Goal: Task Accomplishment & Management: Manage account settings

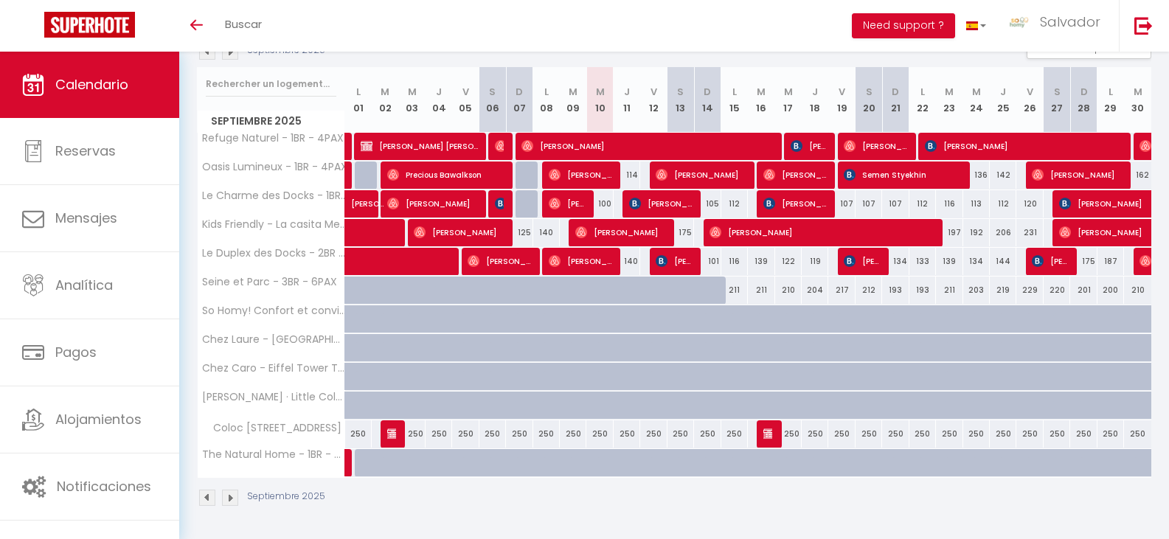
click at [232, 501] on img at bounding box center [230, 498] width 16 height 16
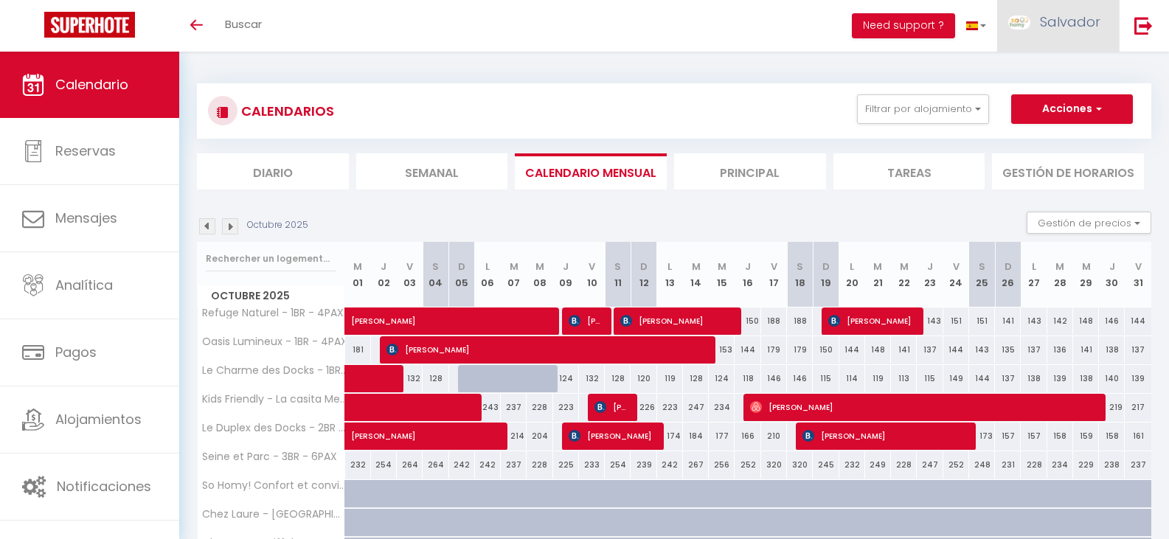
click at [1057, 23] on span "Salvador" at bounding box center [1070, 22] width 60 height 18
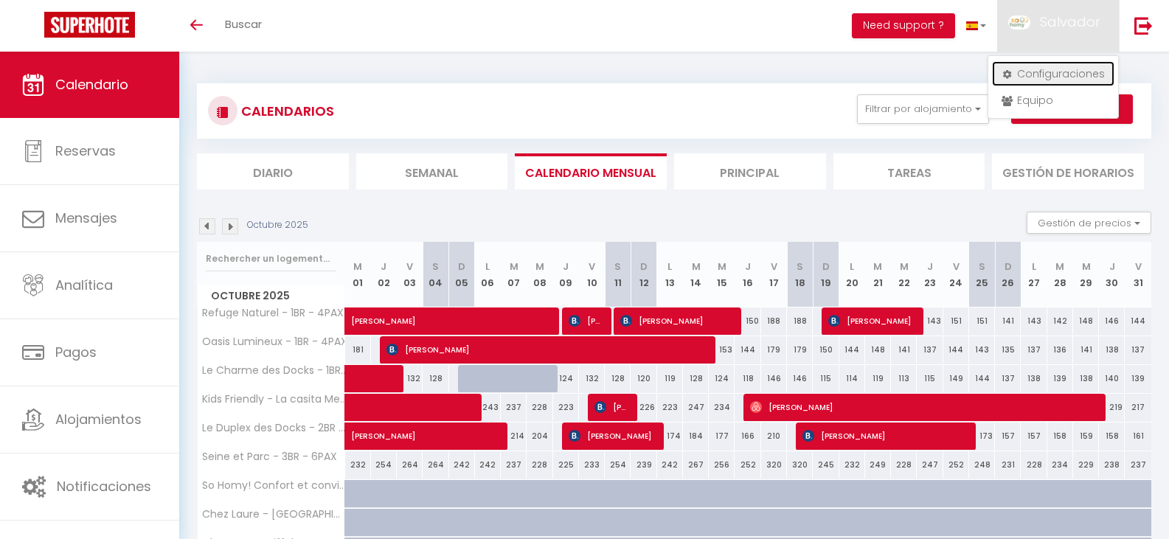
click at [1059, 74] on link "Configuraciones" at bounding box center [1053, 73] width 122 height 25
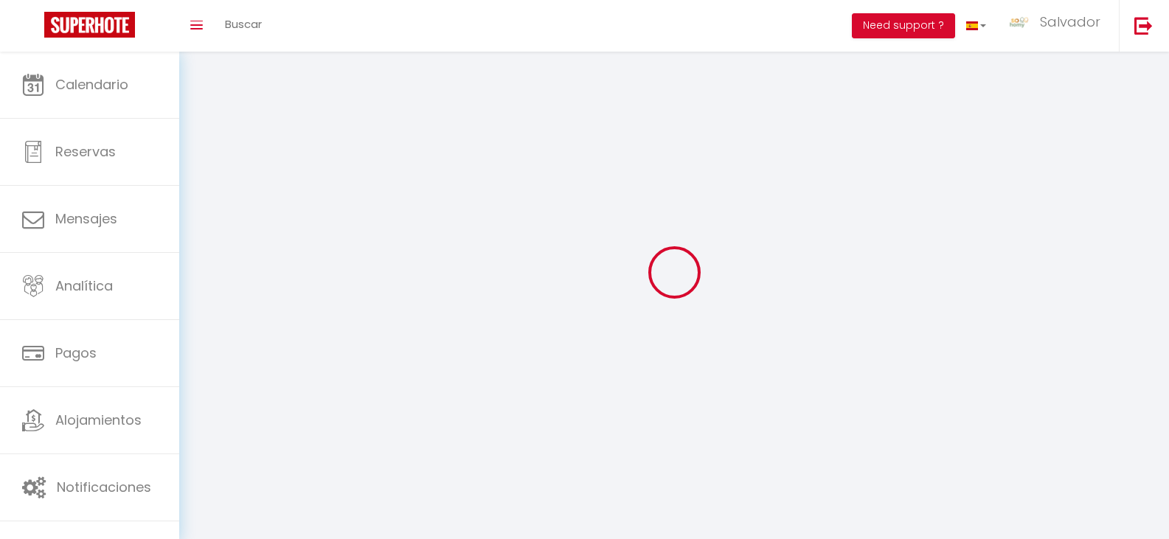
type input "Salvador"
type input "[PERSON_NAME]"
type input "0671525674"
type input "[STREET_ADDRESS]"
type input "93400"
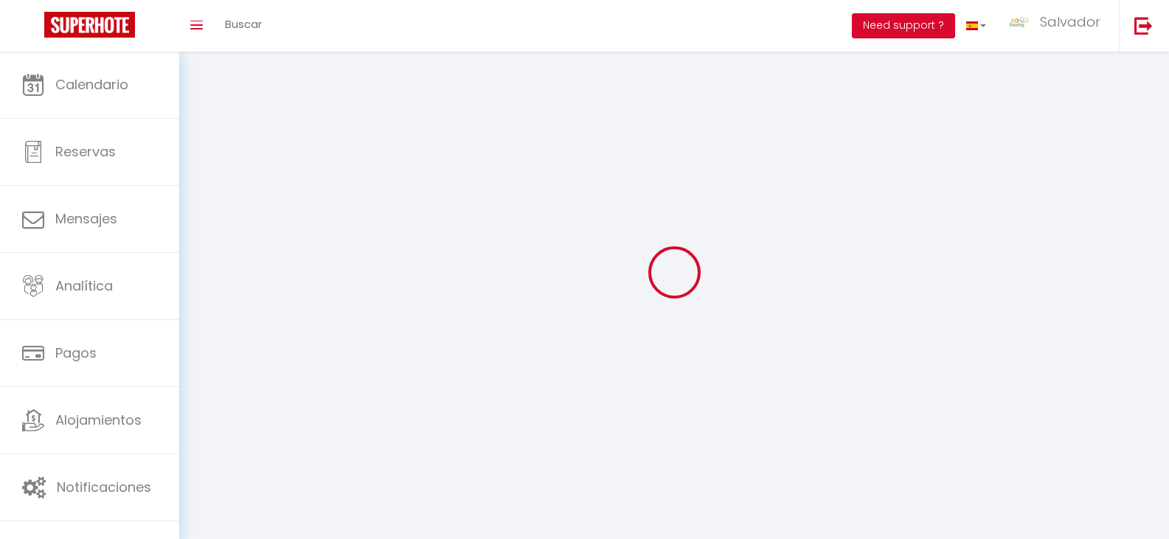
type input "[GEOGRAPHIC_DATA]"
type input "9UcMH6YeJcny9UCMIm3FcTaac"
type input "D3Fml9uyfp5jf7XA8t0tHVfgv"
select select "28"
type input "9UcMH6YeJcny9UCMIm3FcTaac"
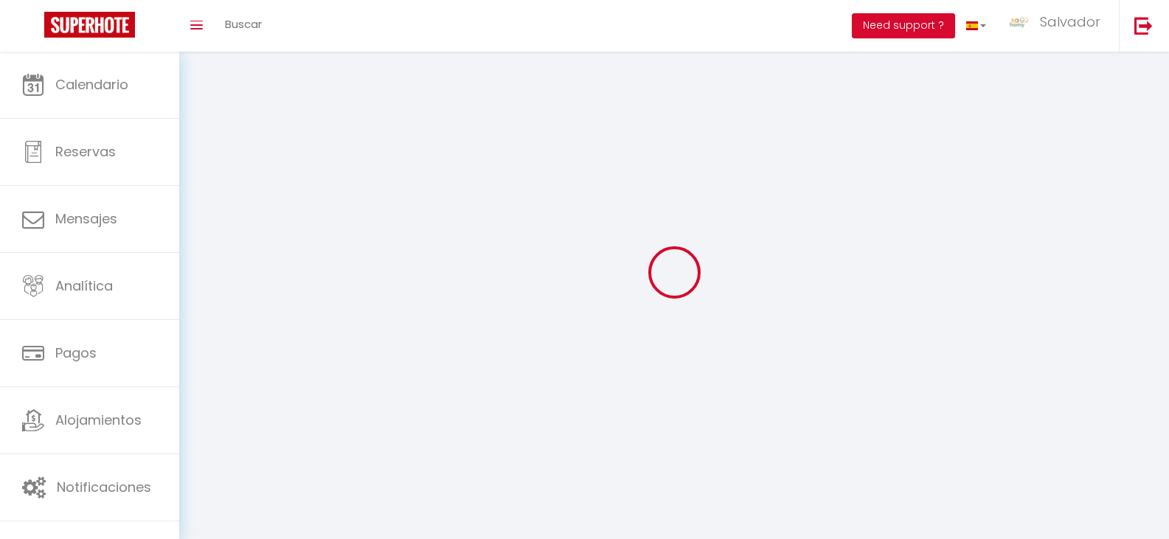
type input "D3Fml9uyfp5jf7XA8t0tHVfgv"
type input "[URL][DOMAIN_NAME]"
select select "es"
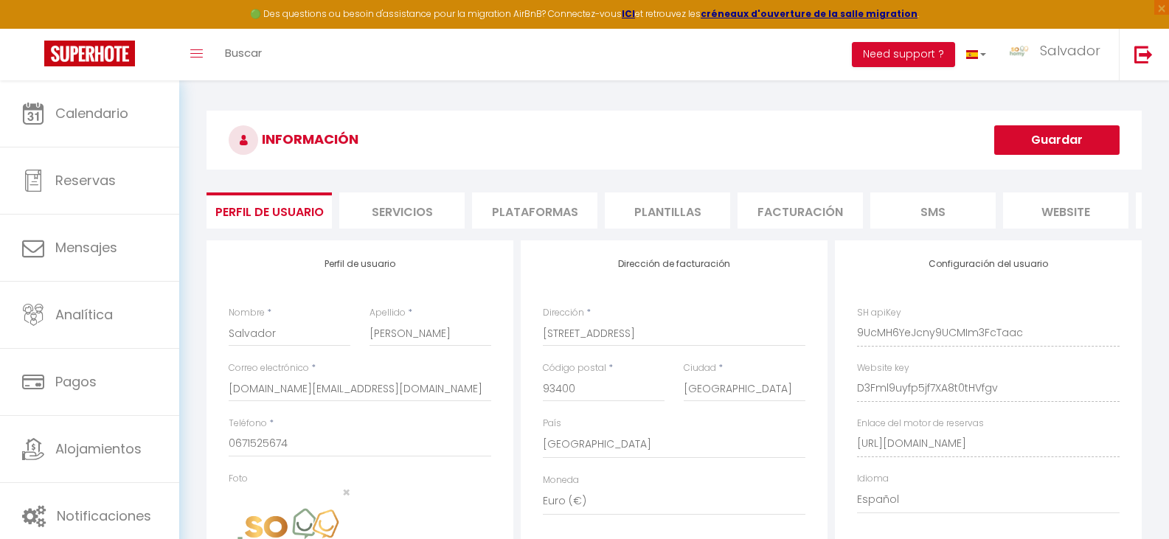
click at [543, 214] on li "Plataformas" at bounding box center [534, 210] width 125 height 36
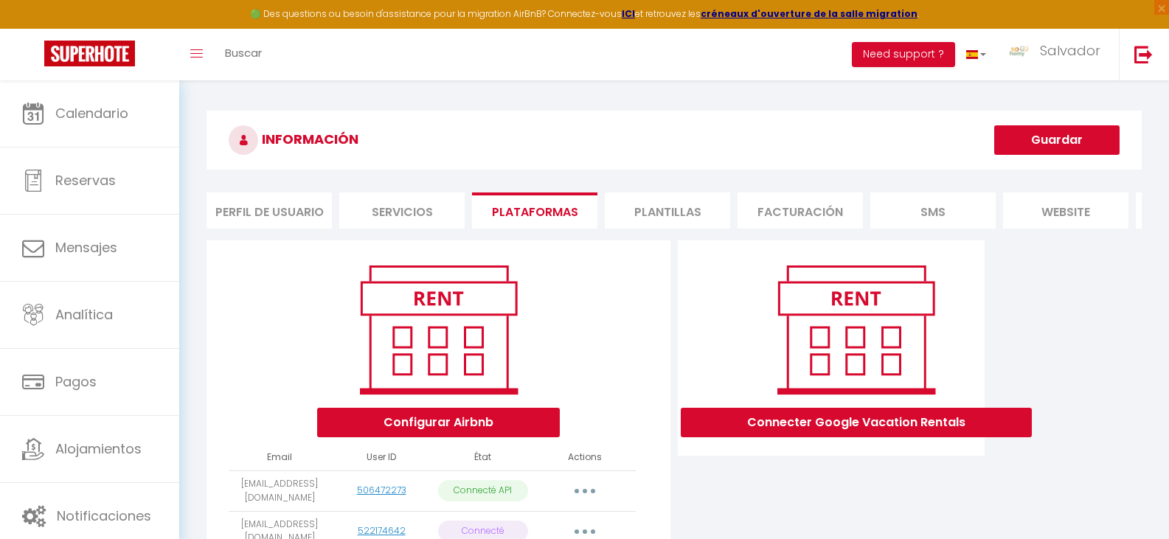
click at [428, 215] on li "Servicios" at bounding box center [401, 210] width 125 height 36
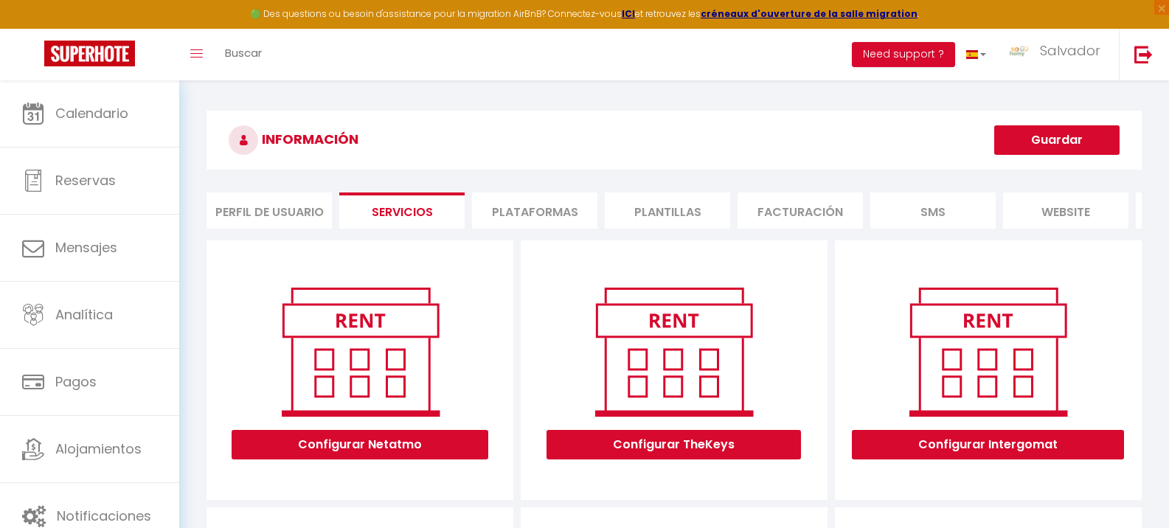
click at [256, 214] on li "Perfil de usuario" at bounding box center [268, 210] width 125 height 36
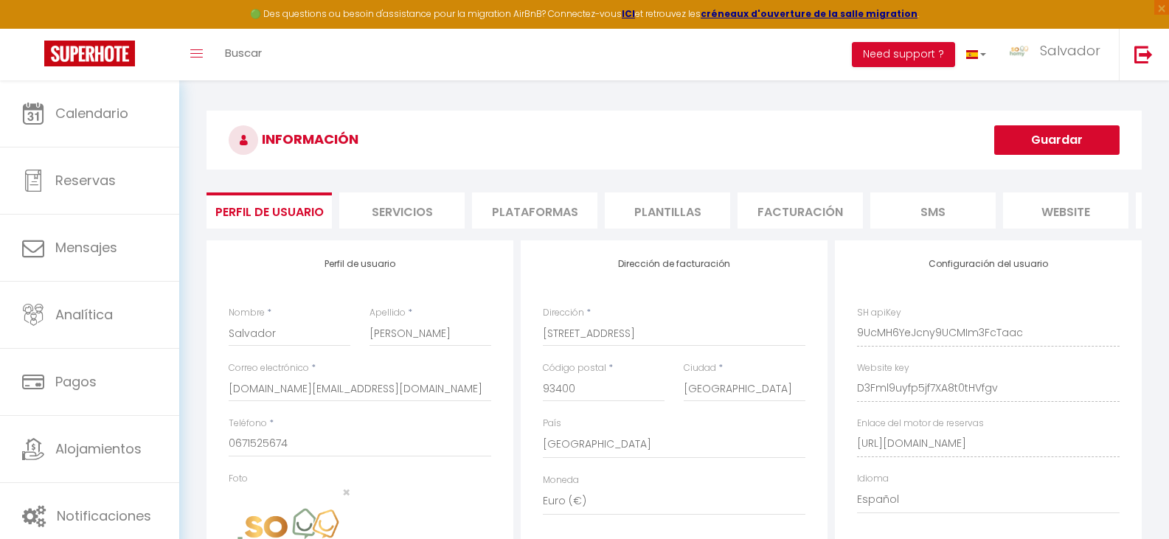
click at [404, 213] on li "Servicios" at bounding box center [401, 210] width 125 height 36
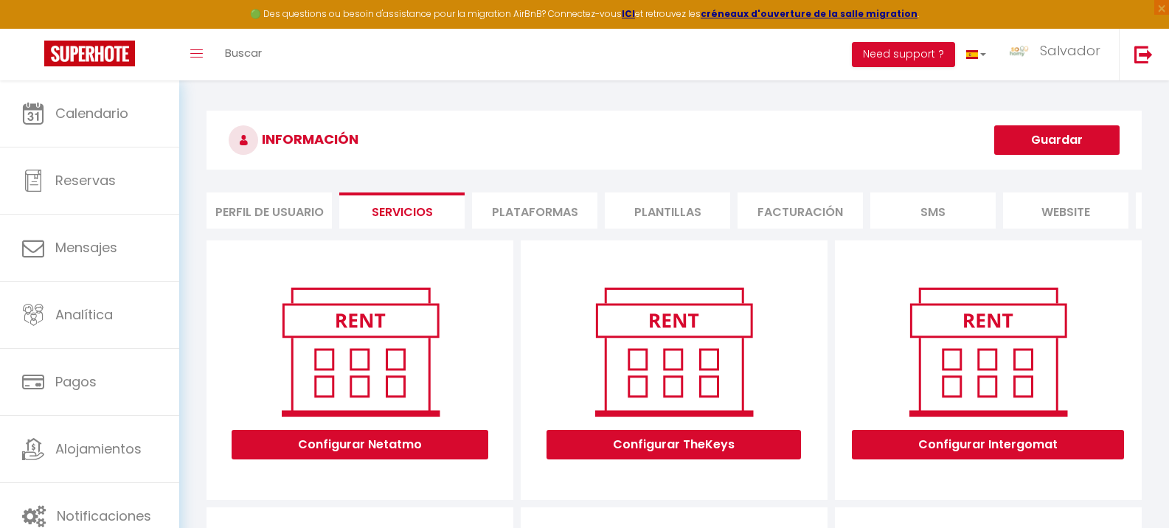
click at [529, 208] on li "Plataformas" at bounding box center [534, 210] width 125 height 36
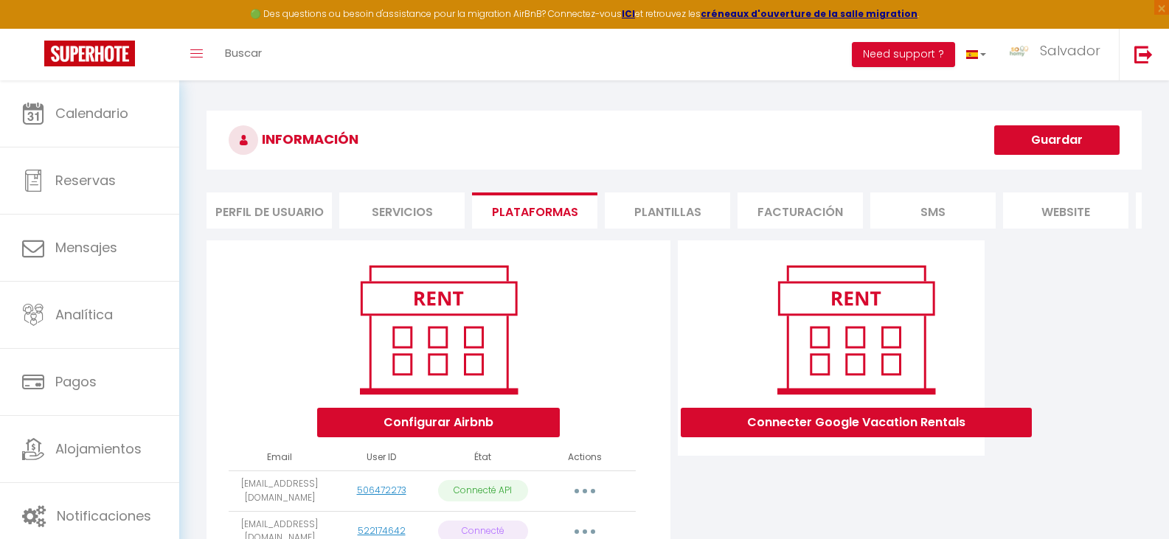
click at [663, 210] on li "Plantillas" at bounding box center [667, 210] width 125 height 36
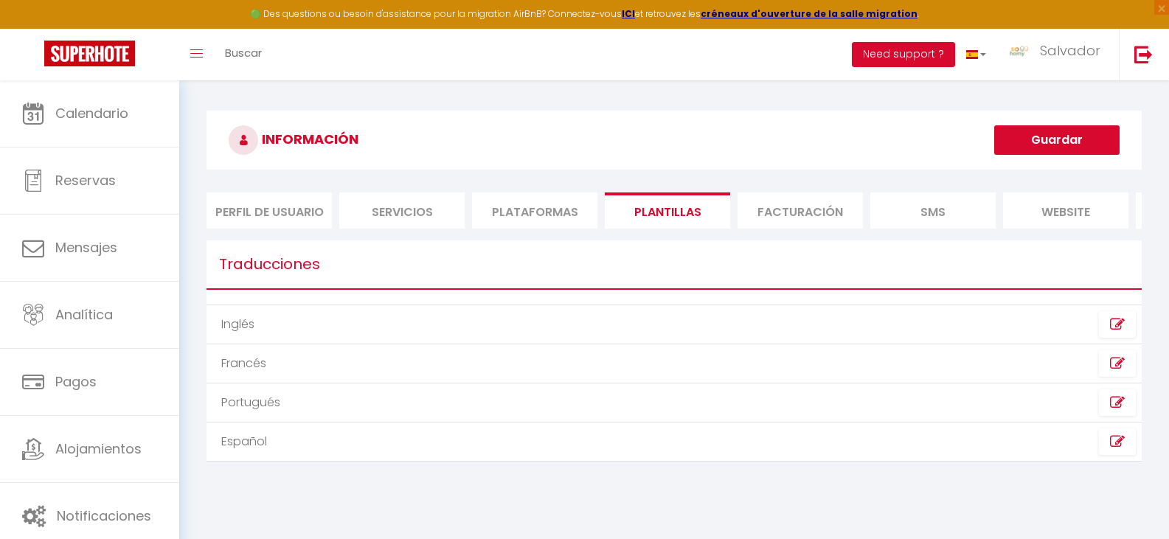
click at [822, 212] on li "Facturación" at bounding box center [799, 210] width 125 height 36
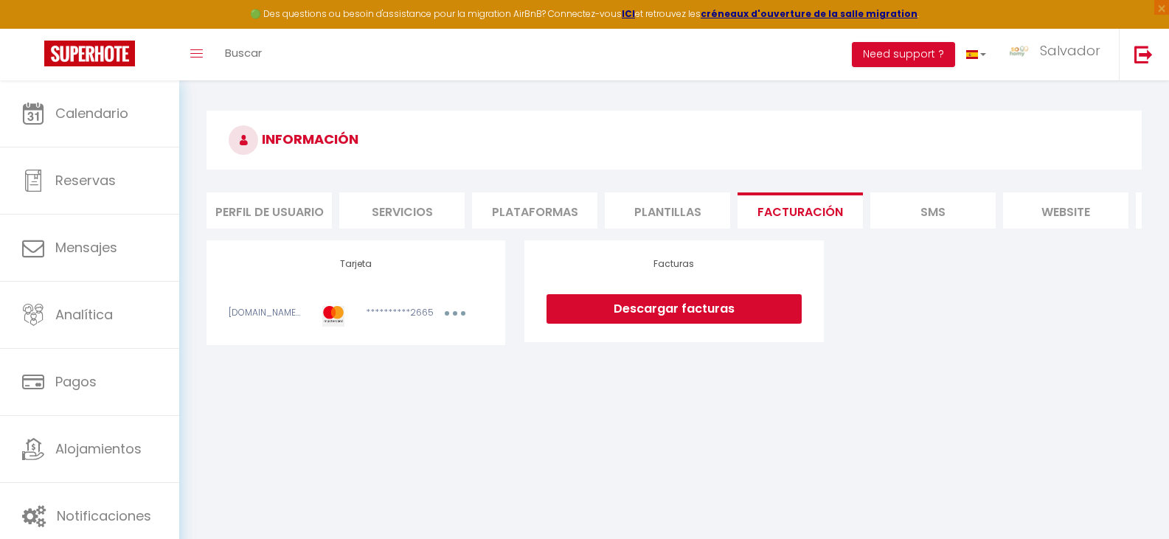
click at [958, 213] on li "SMS" at bounding box center [932, 210] width 125 height 36
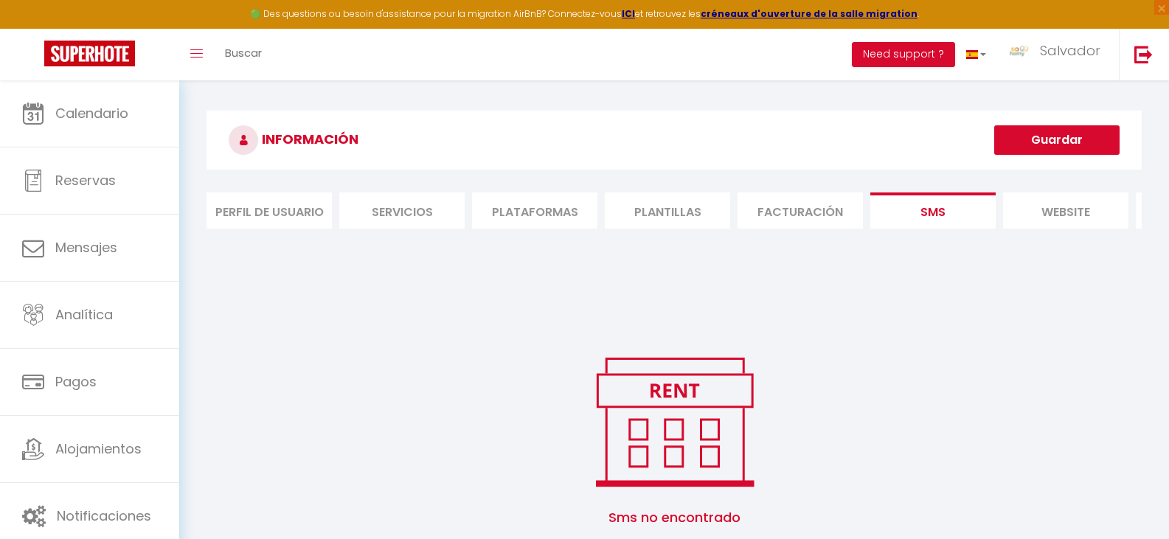
scroll to position [0, 127]
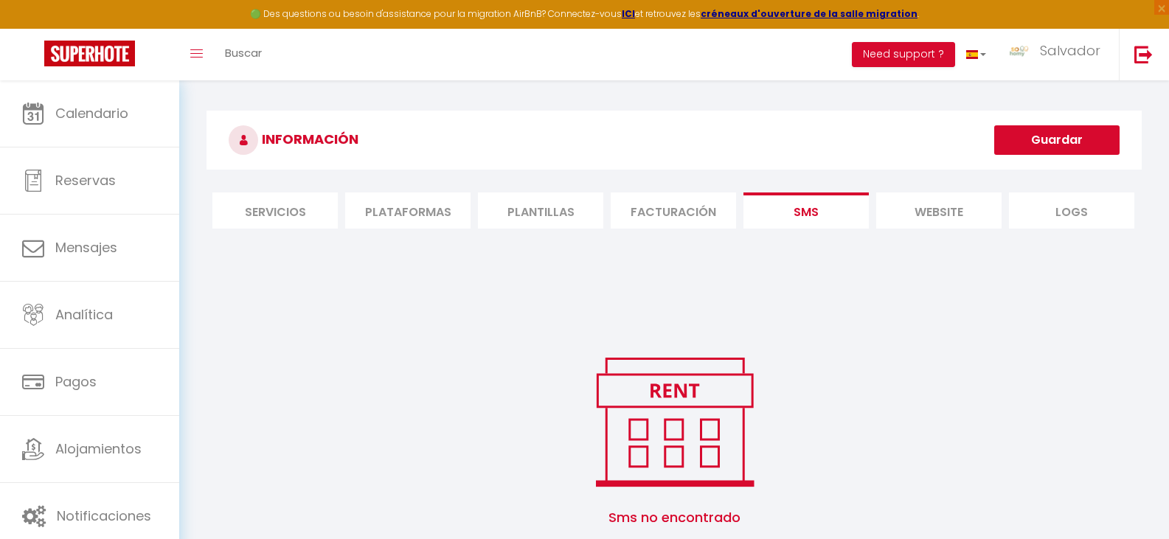
click at [940, 201] on li "website" at bounding box center [938, 210] width 125 height 36
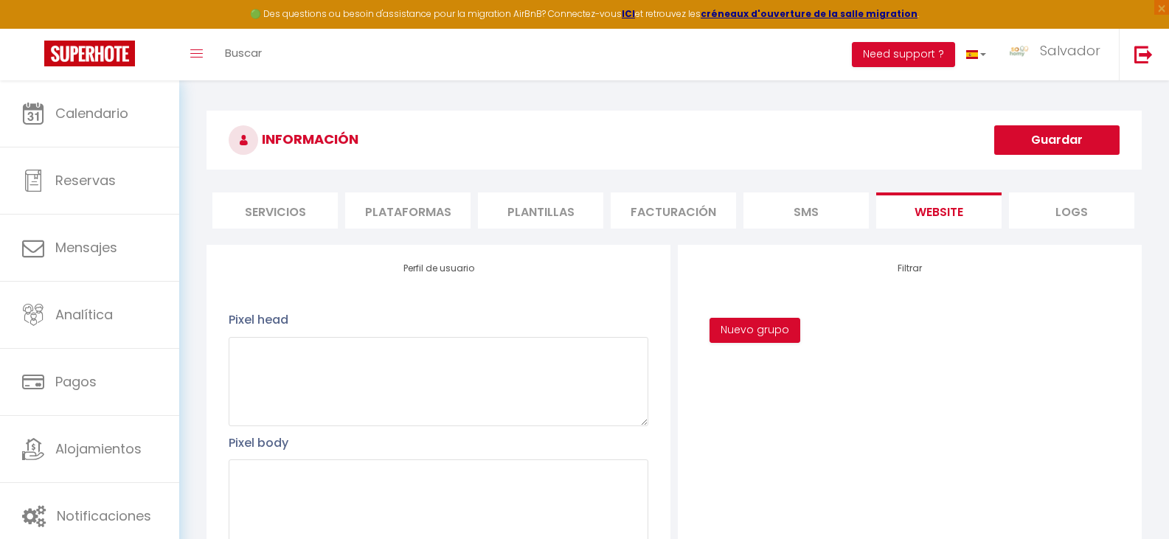
click at [1069, 208] on li "Logs" at bounding box center [1071, 210] width 125 height 36
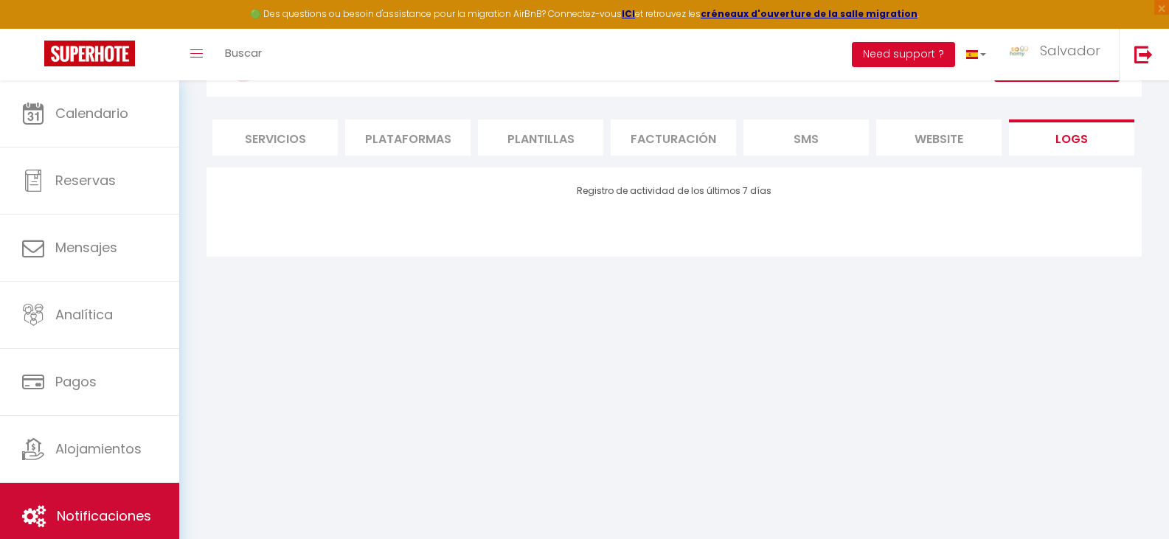
scroll to position [80, 0]
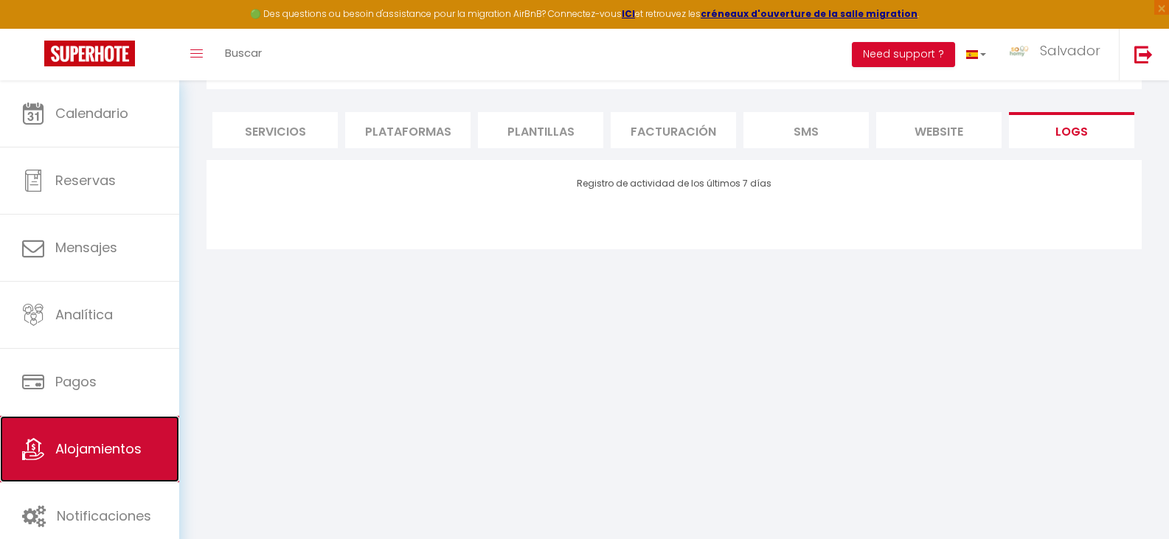
click at [88, 458] on span "Alojamientos" at bounding box center [98, 448] width 86 height 18
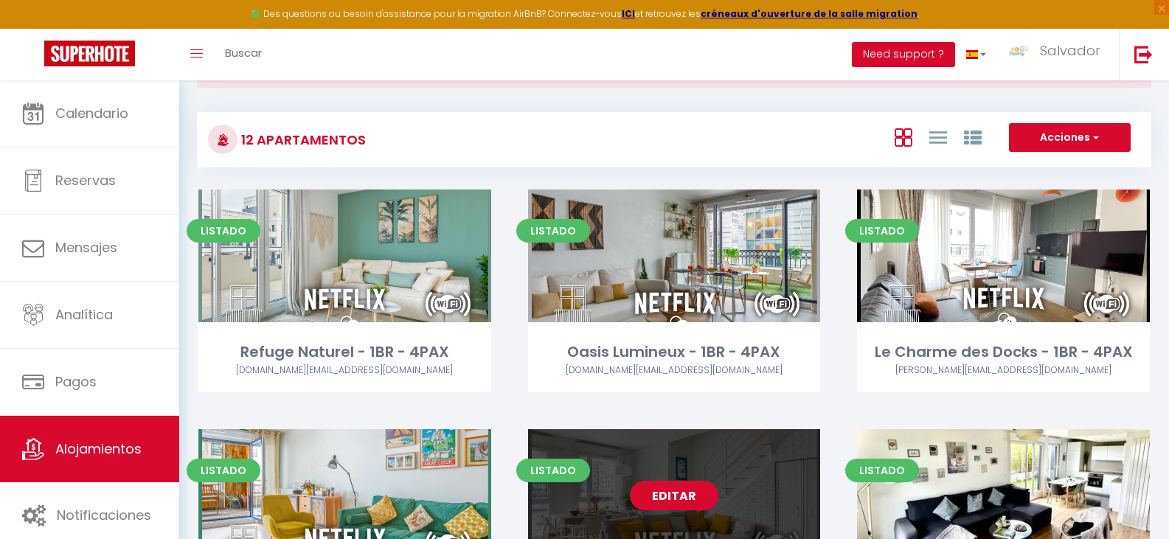
scroll to position [147, 0]
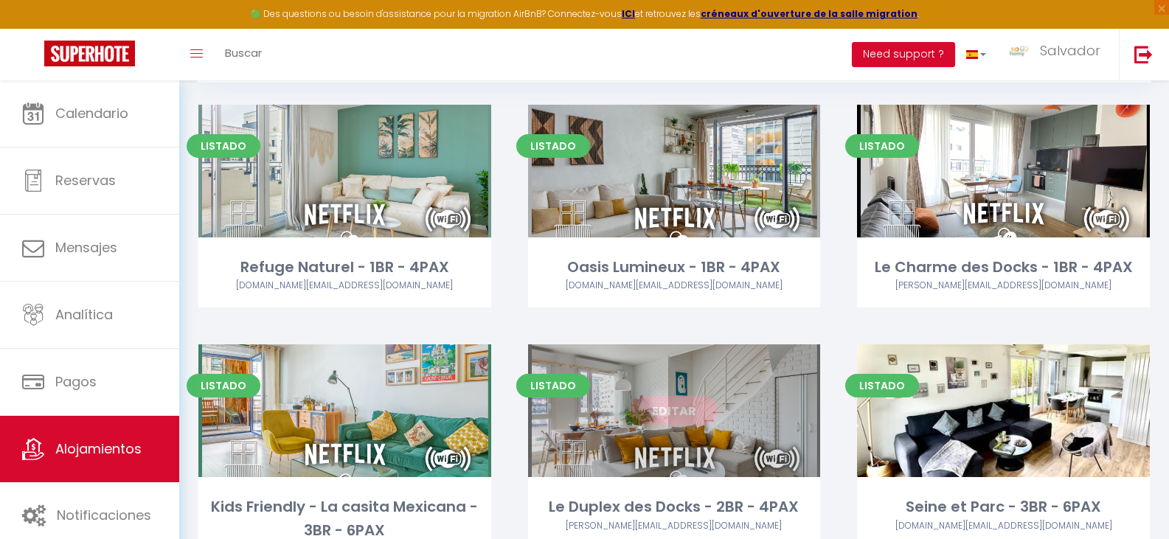
click at [667, 414] on link "Editar" at bounding box center [674, 410] width 88 height 29
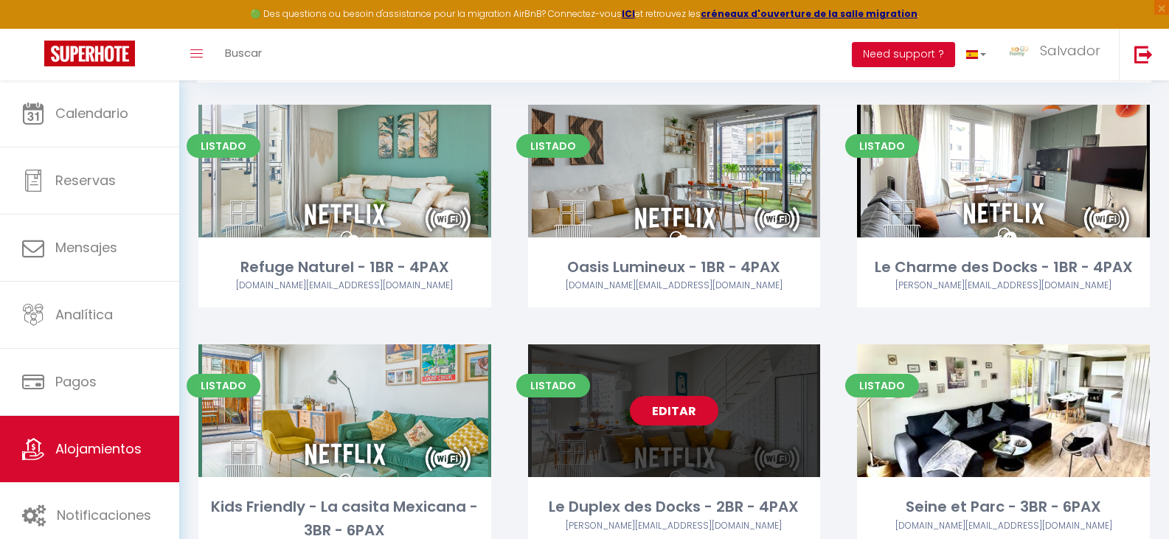
click at [669, 414] on link "Editar" at bounding box center [674, 410] width 88 height 29
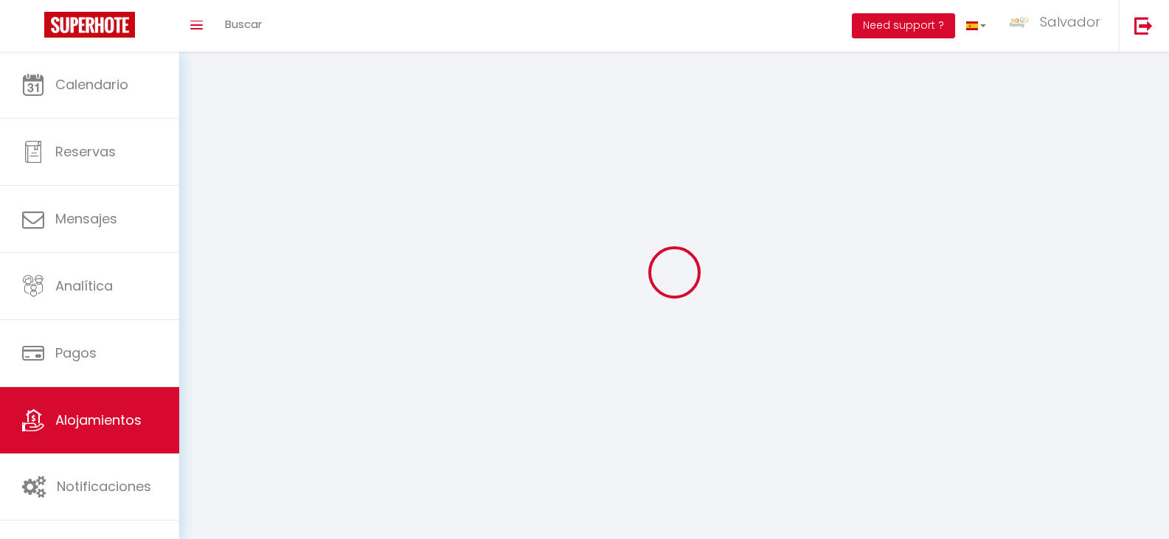
select select "1"
select select
select select "28"
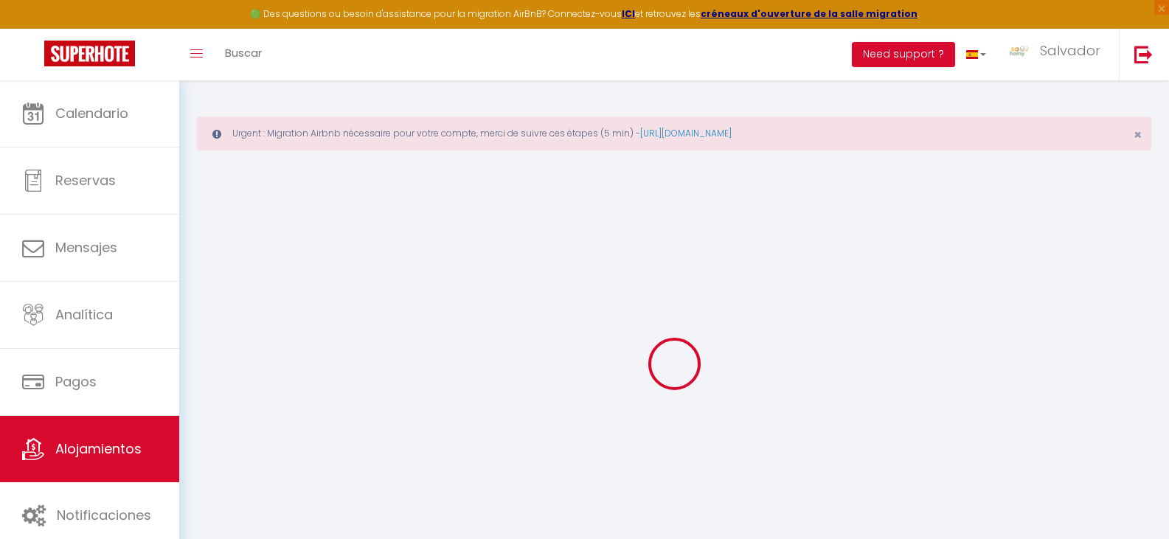
select select
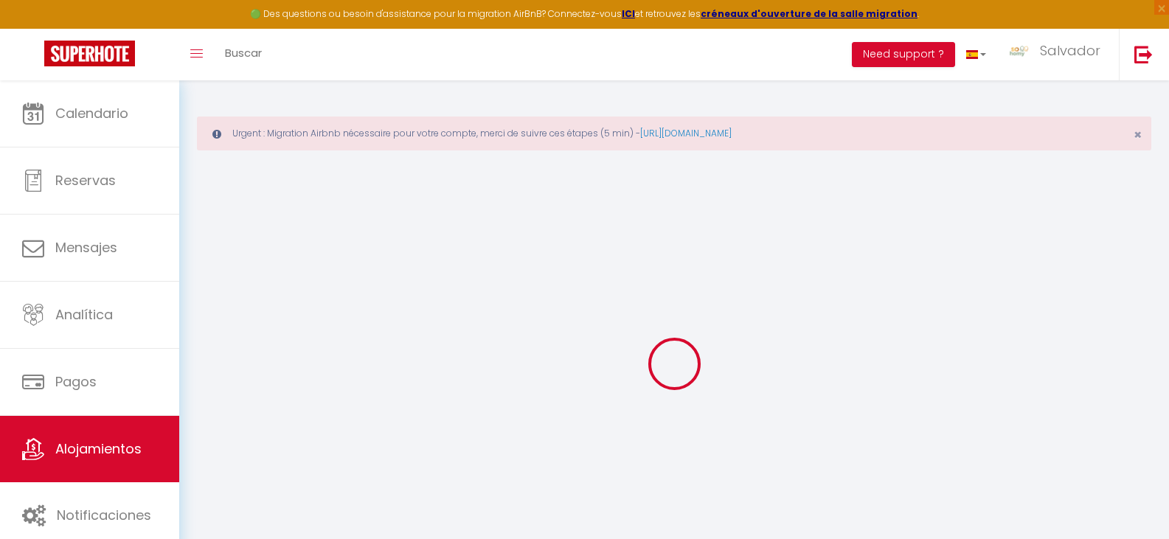
select select
checkbox input "false"
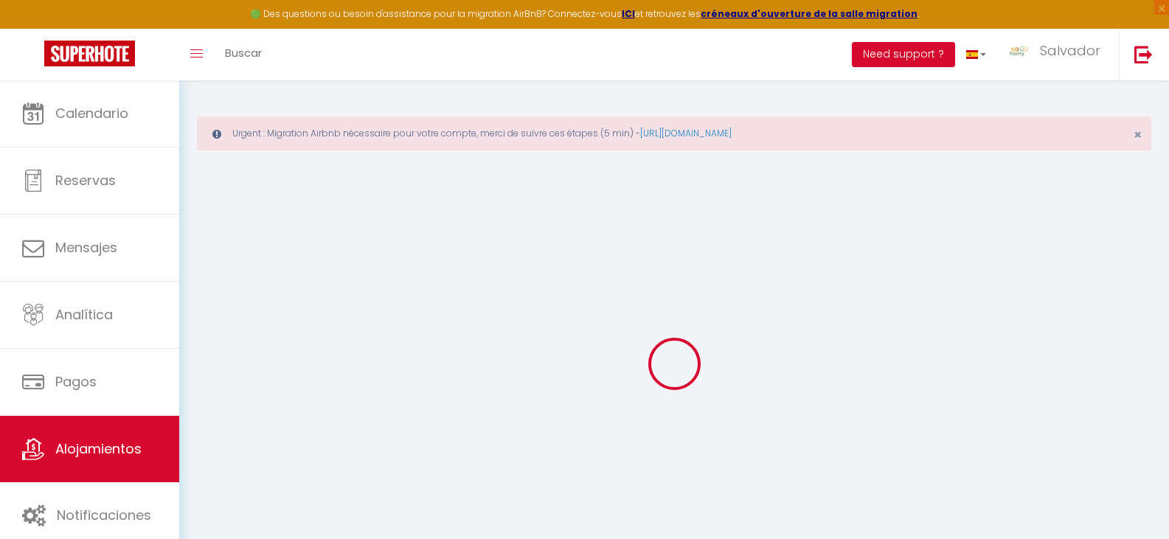
select select
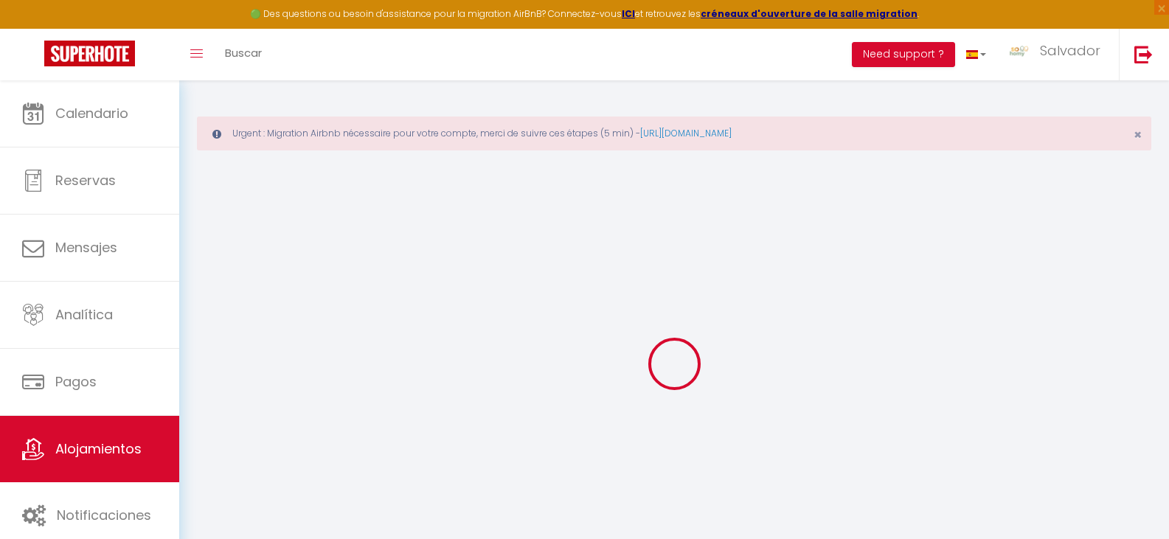
select select
checkbox input "false"
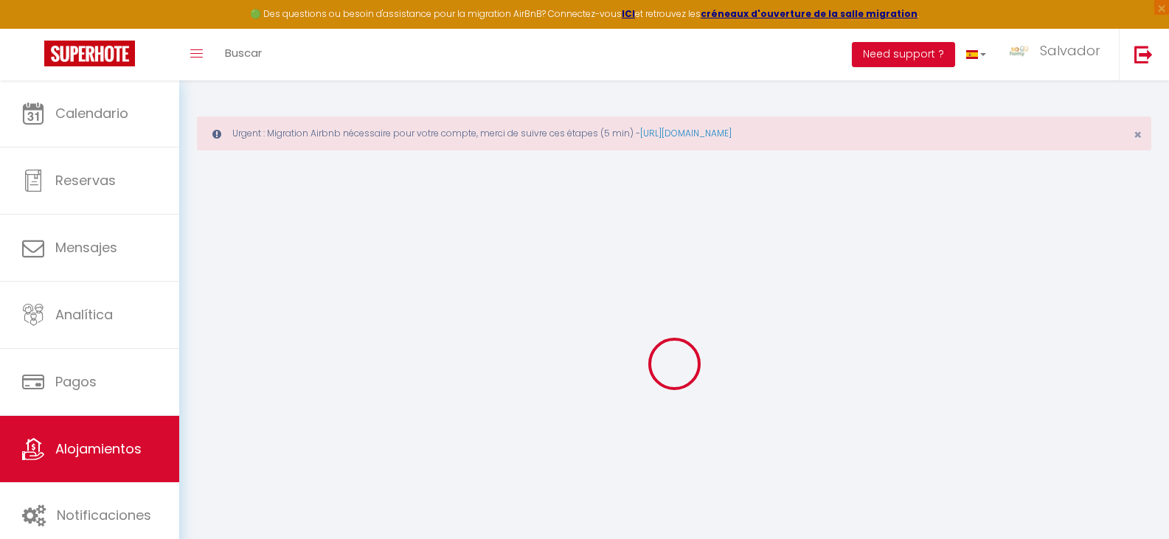
checkbox input "false"
select select
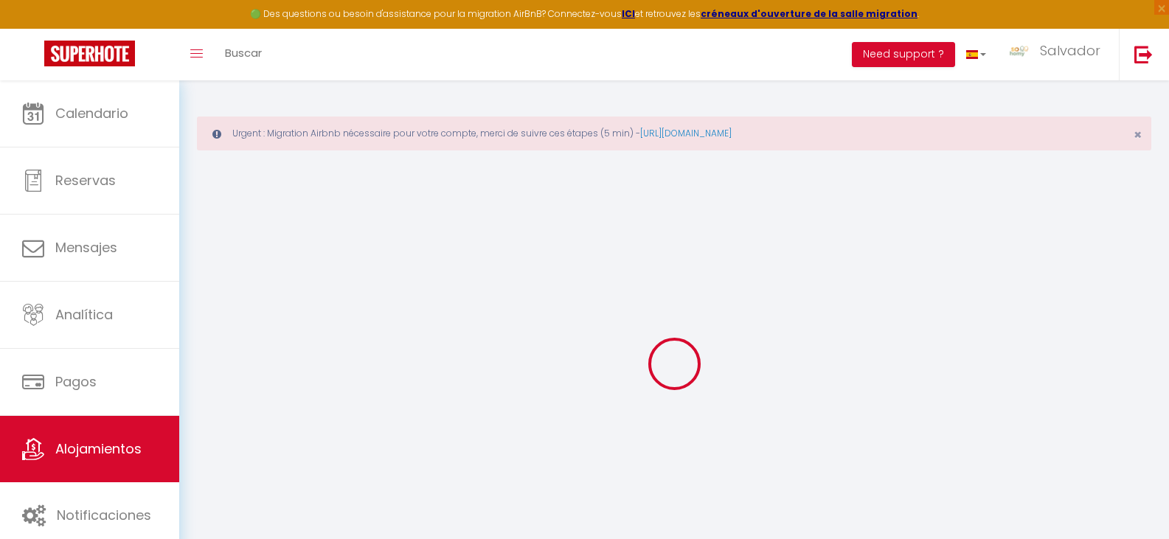
select select
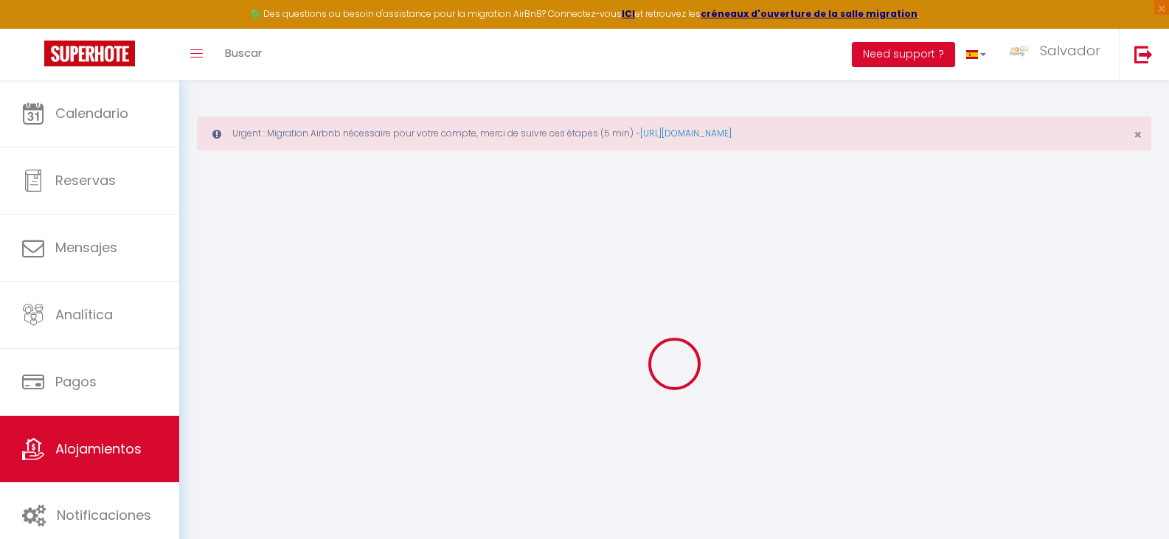
checkbox input "false"
select select
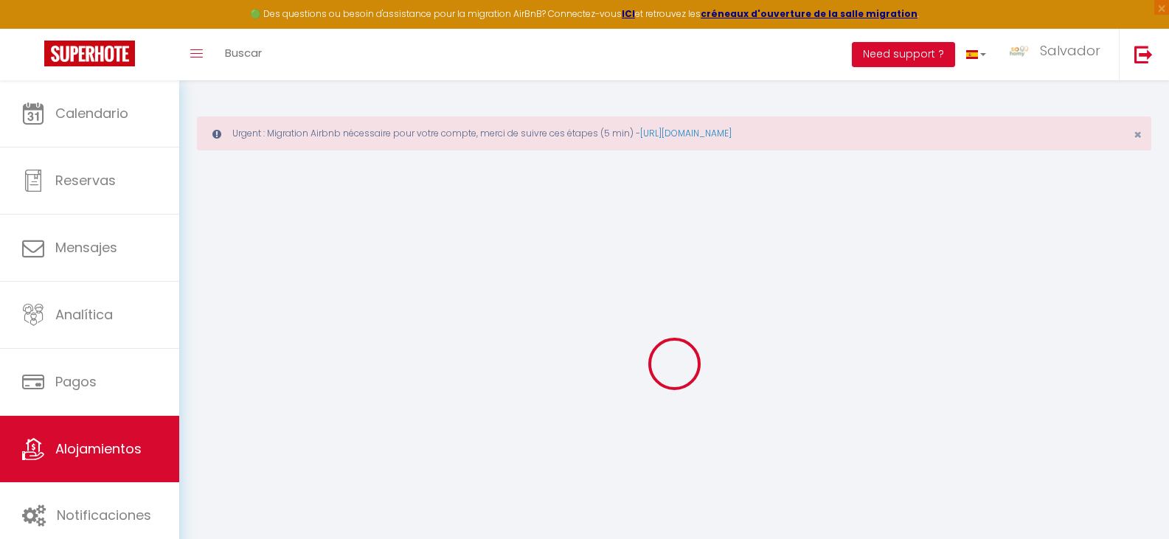
select select
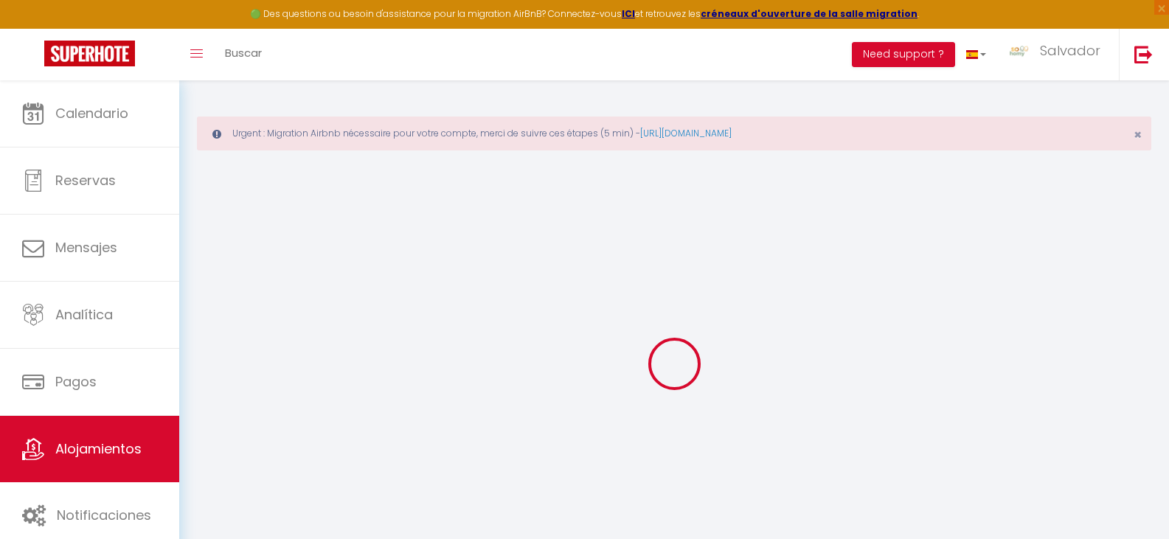
select select
checkbox input "false"
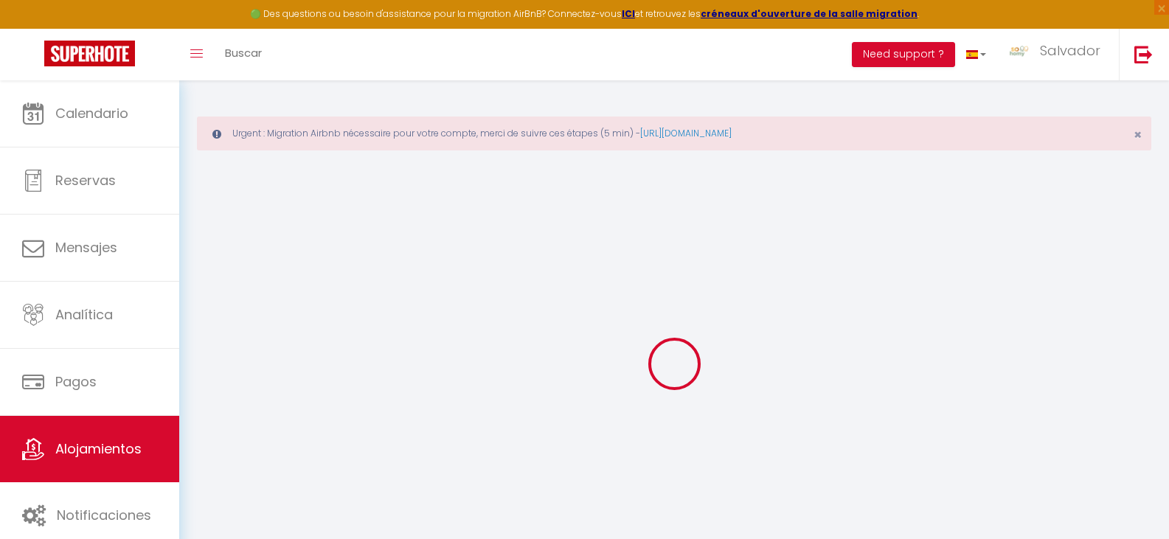
checkbox input "false"
select select
type input "Le Duplex des Docks - 2BR - 4PAX"
type input "[PERSON_NAME]"
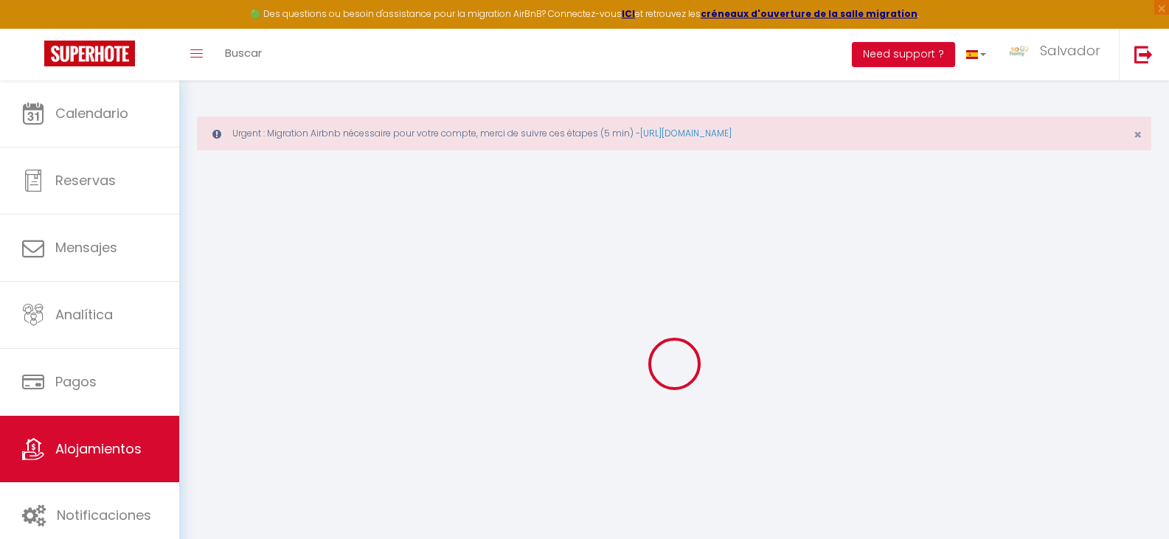
type input "Lim"
type input "[STREET_ADDRESS]"
type input "93400"
type input "[GEOGRAPHIC_DATA]"
select select "2"
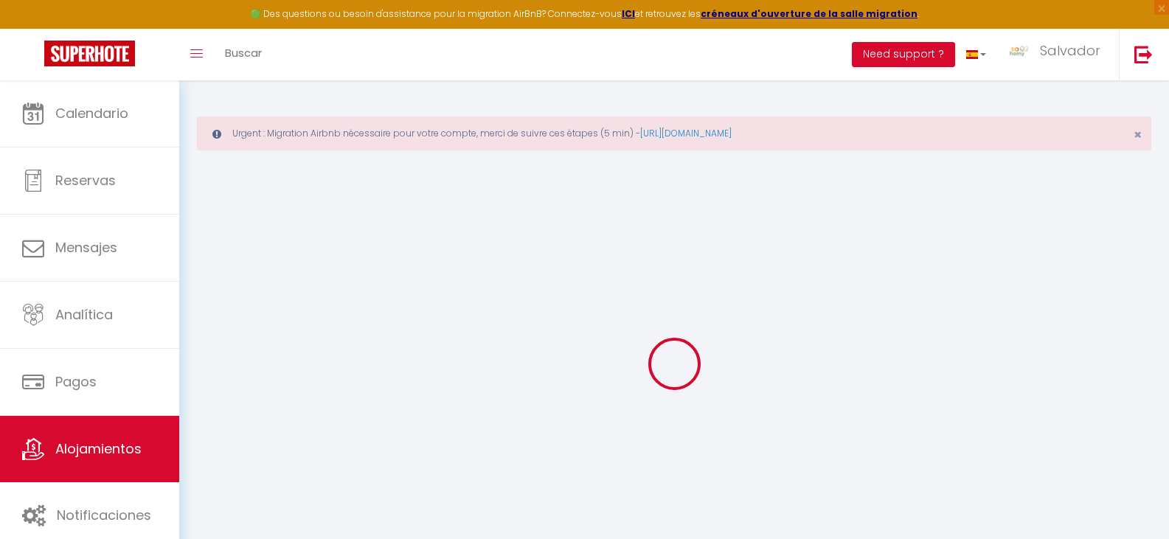
select select "2"
type input "125"
type input "10"
type input "70"
type input "5"
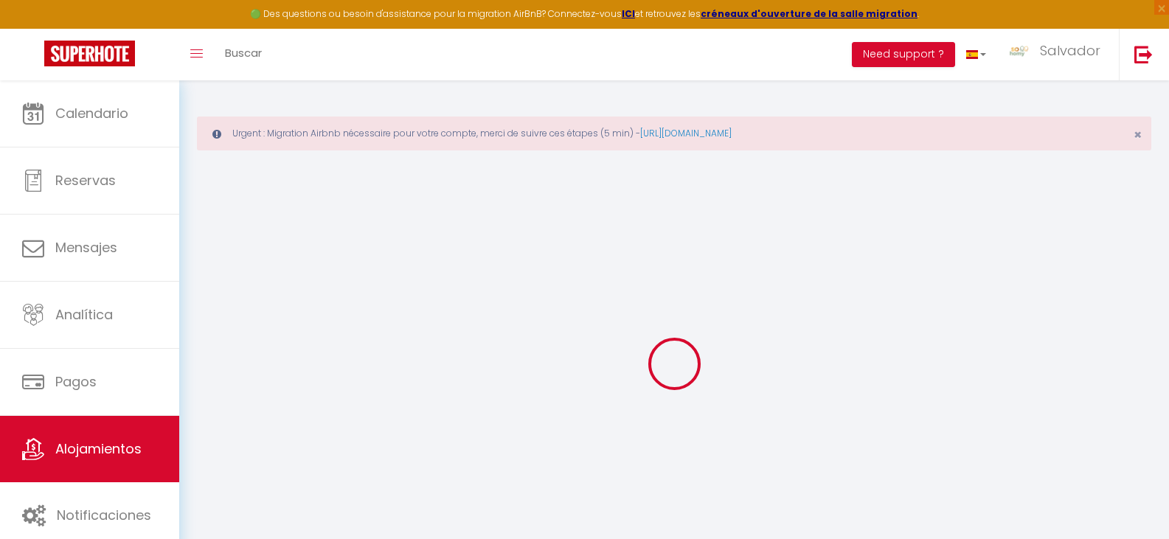
type input "0"
type input "300"
select select
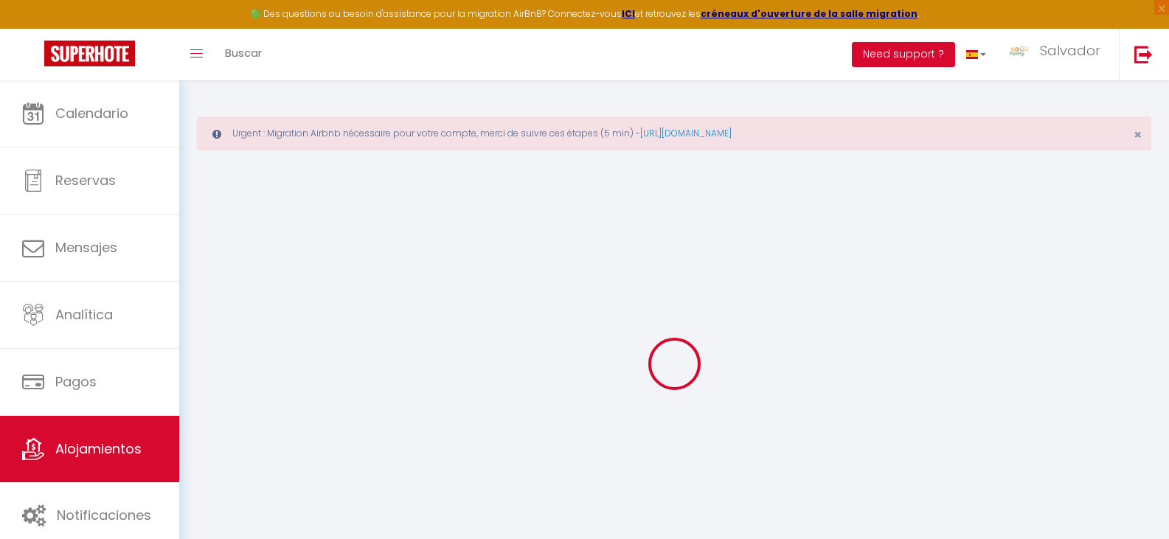
select select
type input "[STREET_ADDRESS]"
type input "93400"
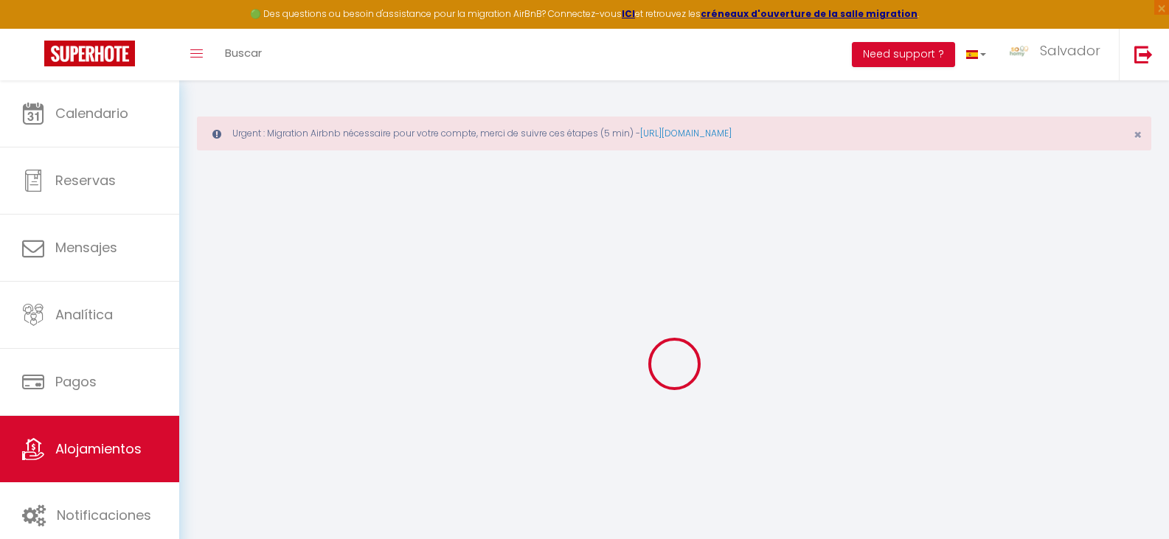
type input "[GEOGRAPHIC_DATA]"
type input "[DOMAIN_NAME][EMAIL_ADDRESS][DOMAIN_NAME]"
select select "12481"
checkbox input "false"
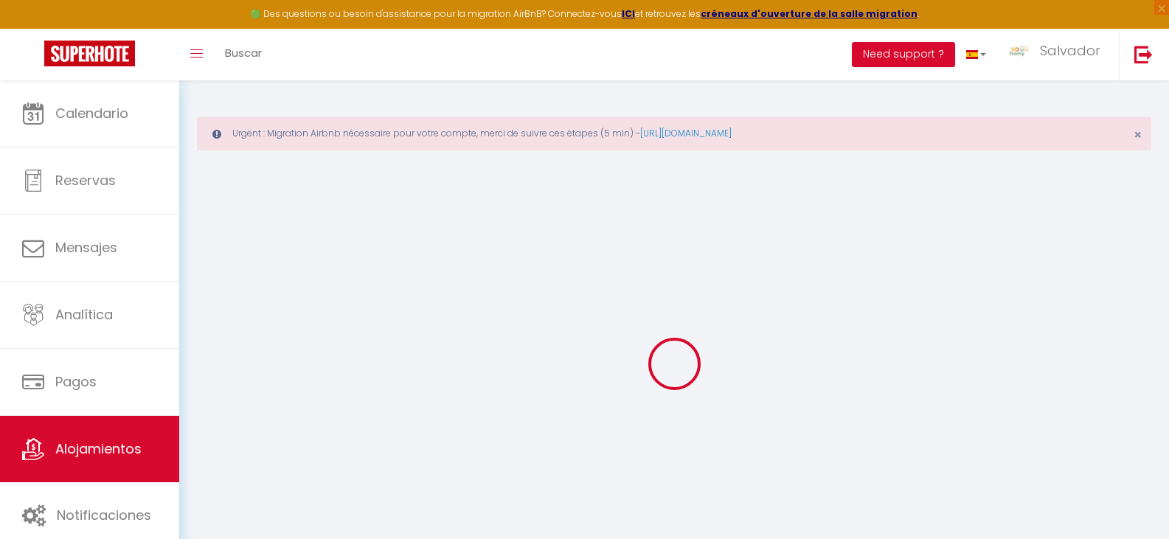
checkbox input "true"
checkbox input "false"
radio input "true"
type input "25"
type input "70"
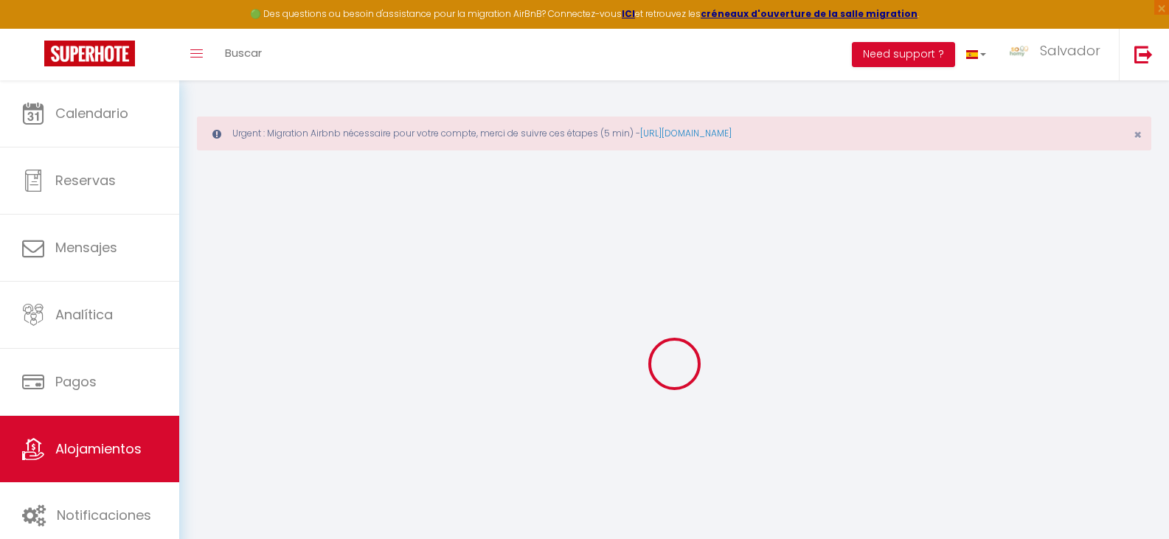
type input "0"
select select
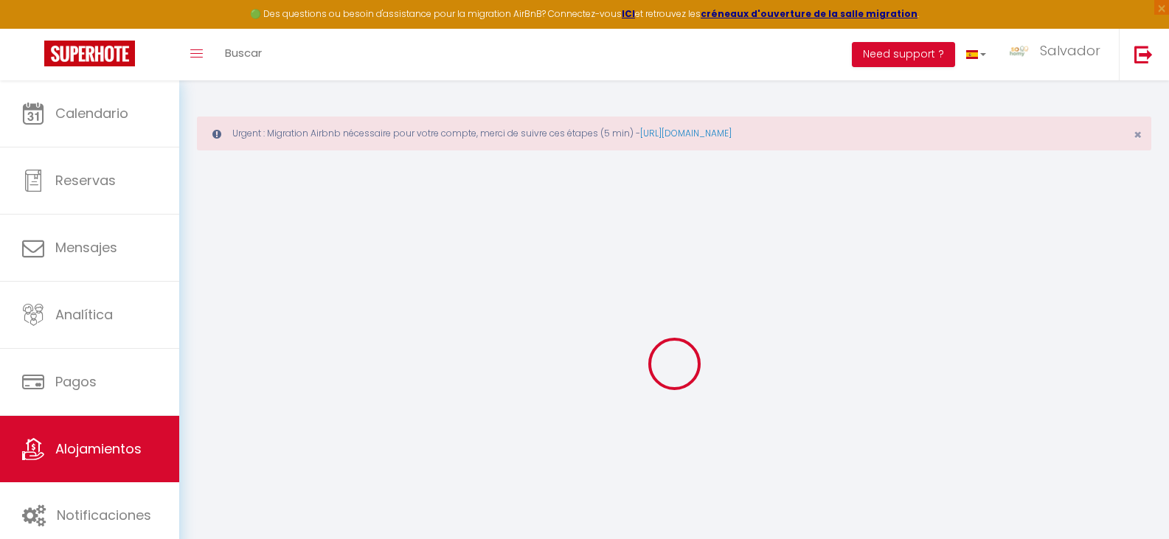
select select
checkbox input "false"
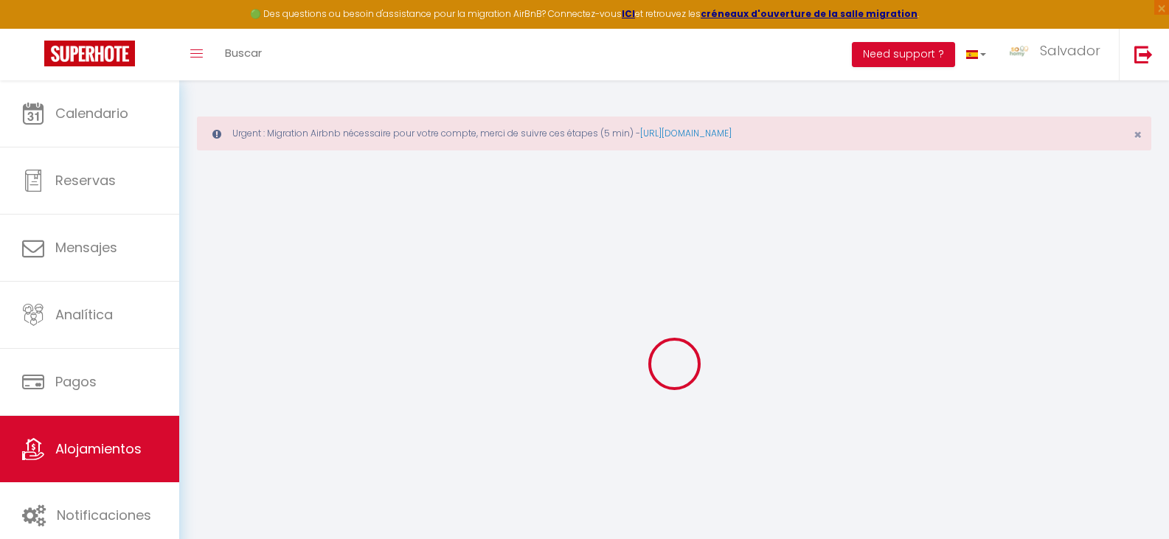
checkbox input "false"
checkbox input "true"
checkbox input "false"
select select
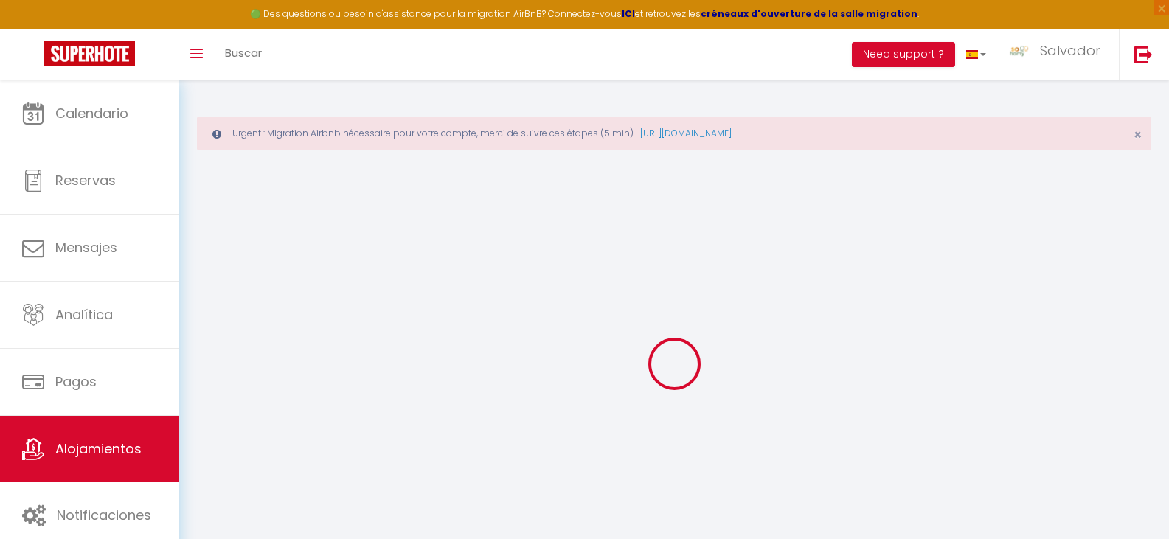
select select
checkbox input "false"
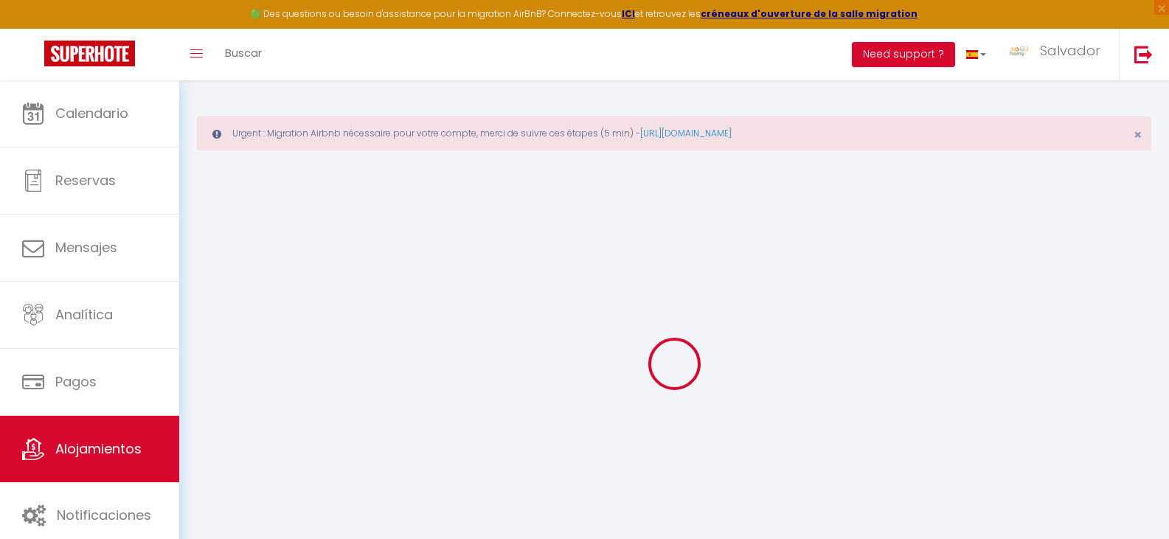
checkbox input "false"
checkbox input "true"
checkbox input "false"
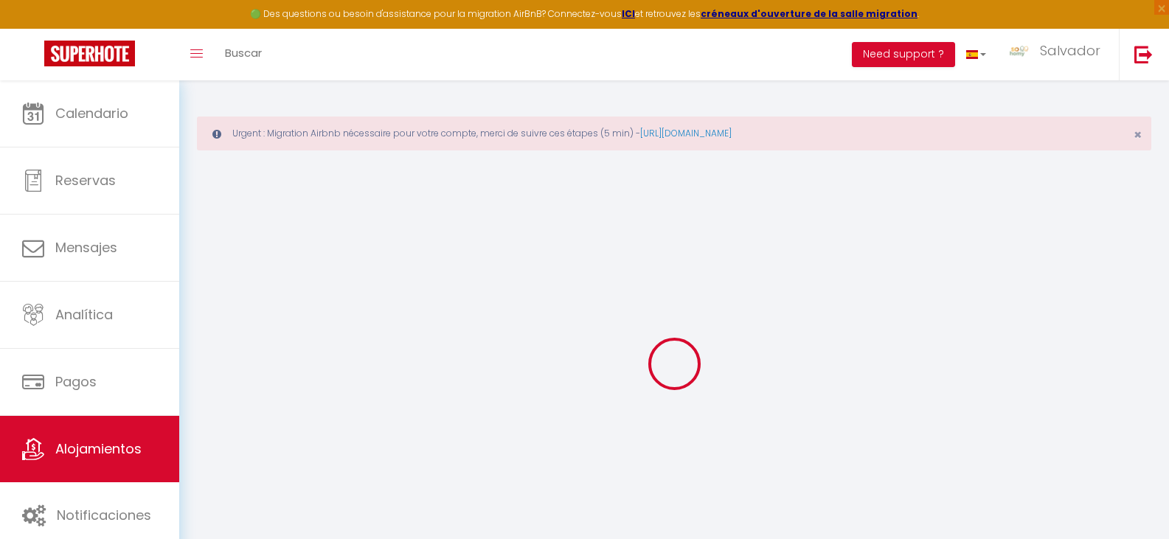
checkbox input "true"
checkbox input "false"
checkbox input "true"
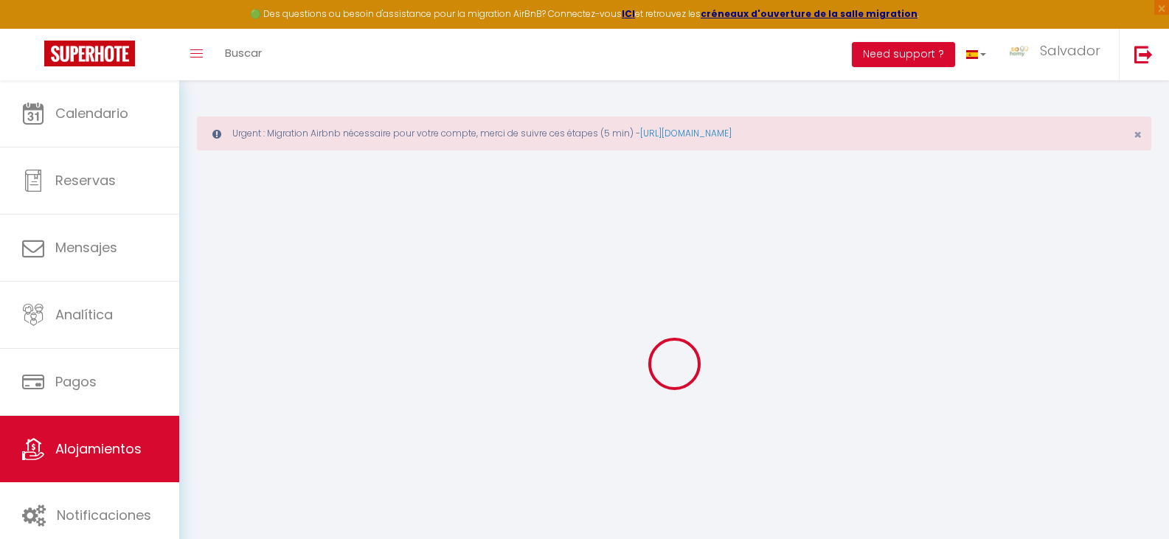
checkbox input "false"
select select "16:00"
select select "23:45"
select select "11:00"
select select "30"
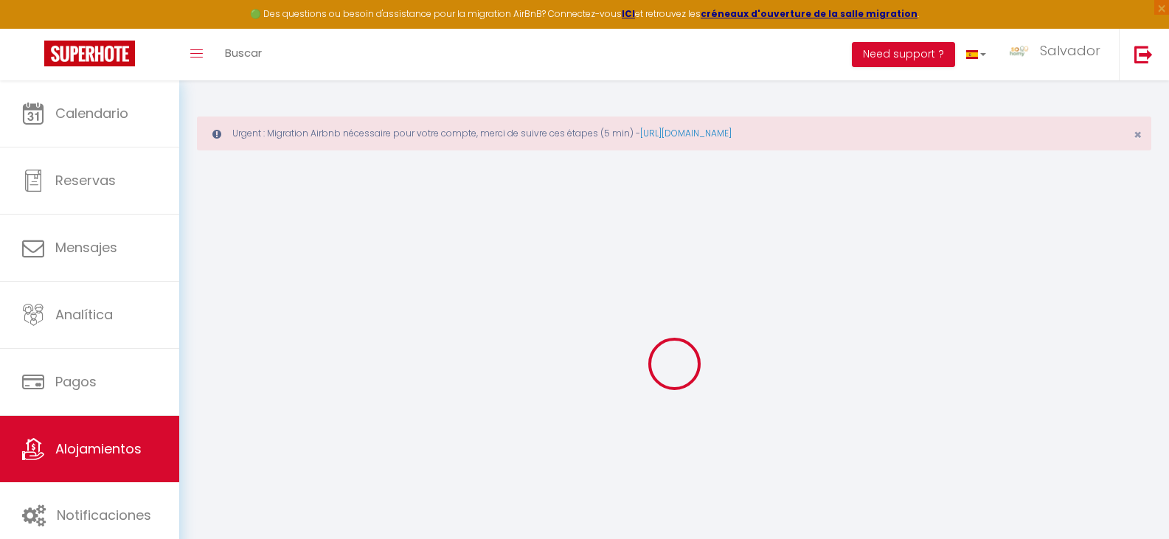
select select "120"
select select "09:00"
checkbox input "false"
checkbox input "true"
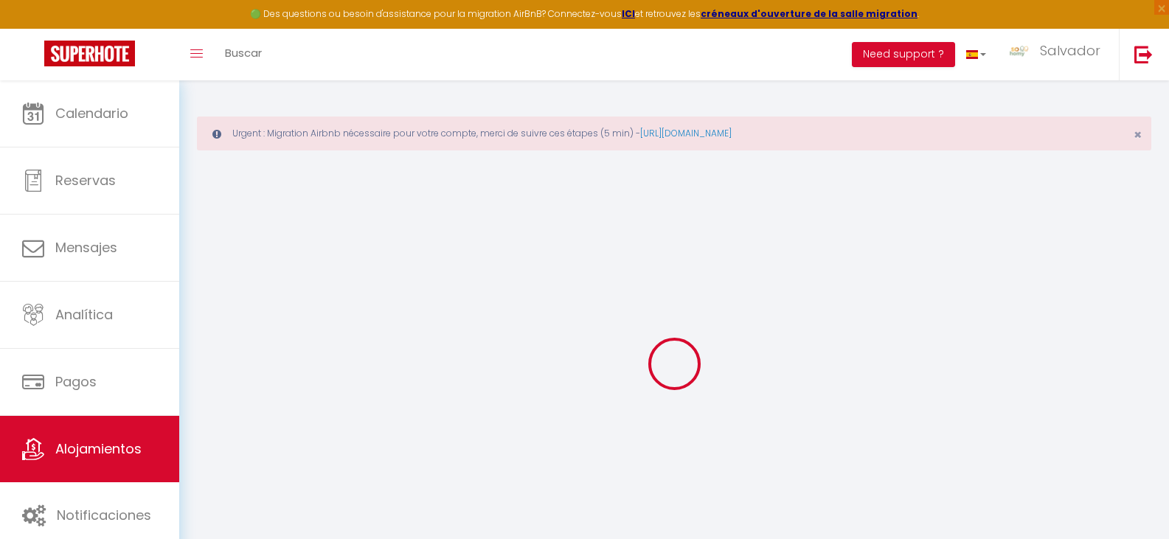
checkbox input "false"
